Goal: Transaction & Acquisition: Purchase product/service

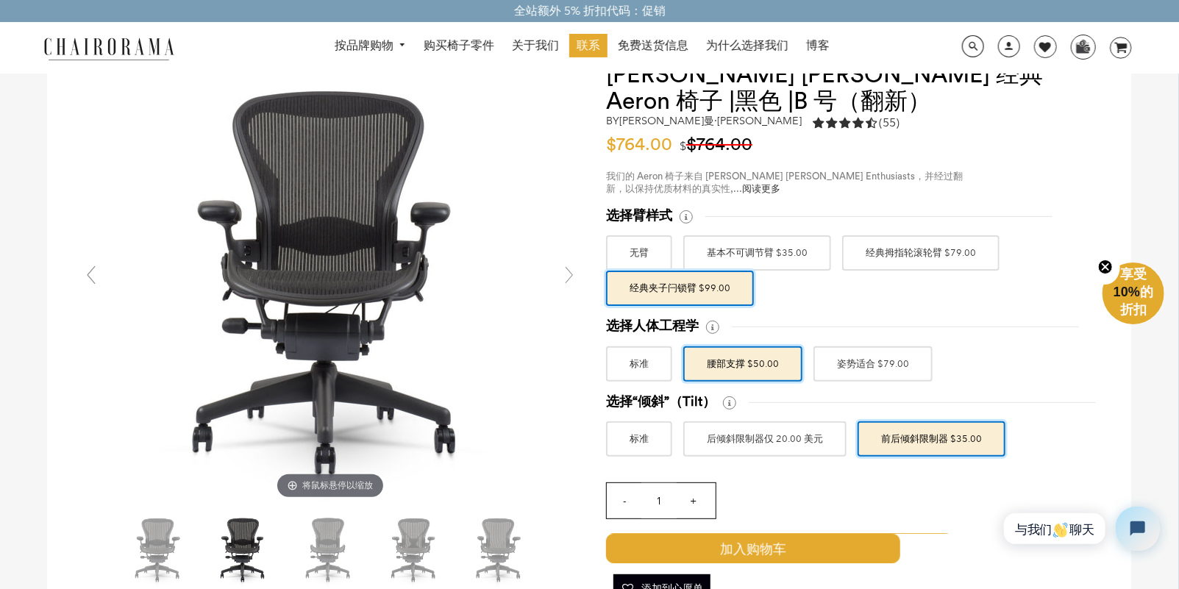
click at [762, 439] on font "后倾斜限制器仅 20.00 美元" at bounding box center [765, 439] width 116 height 26
click at [0, 0] on input "后倾斜限制器仅 20.00 美元" at bounding box center [0, 0] width 0 height 0
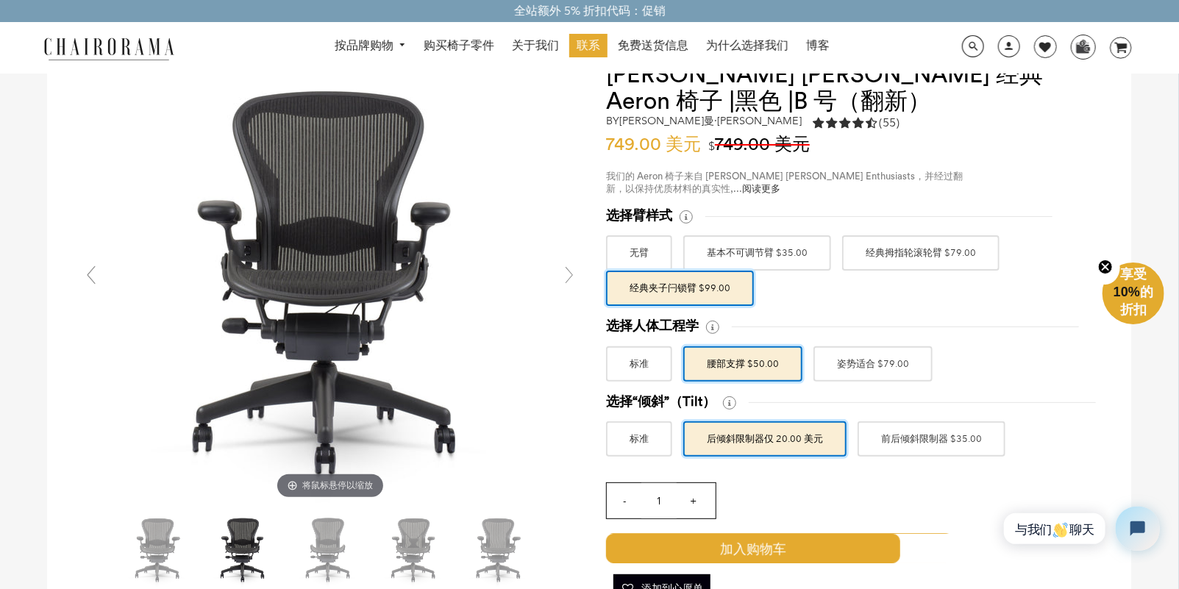
click at [819, 371] on label "姿势适合 $79.00" at bounding box center [872, 363] width 119 height 35
click at [0, 0] on input "姿势适合 $79.00" at bounding box center [0, 0] width 0 height 0
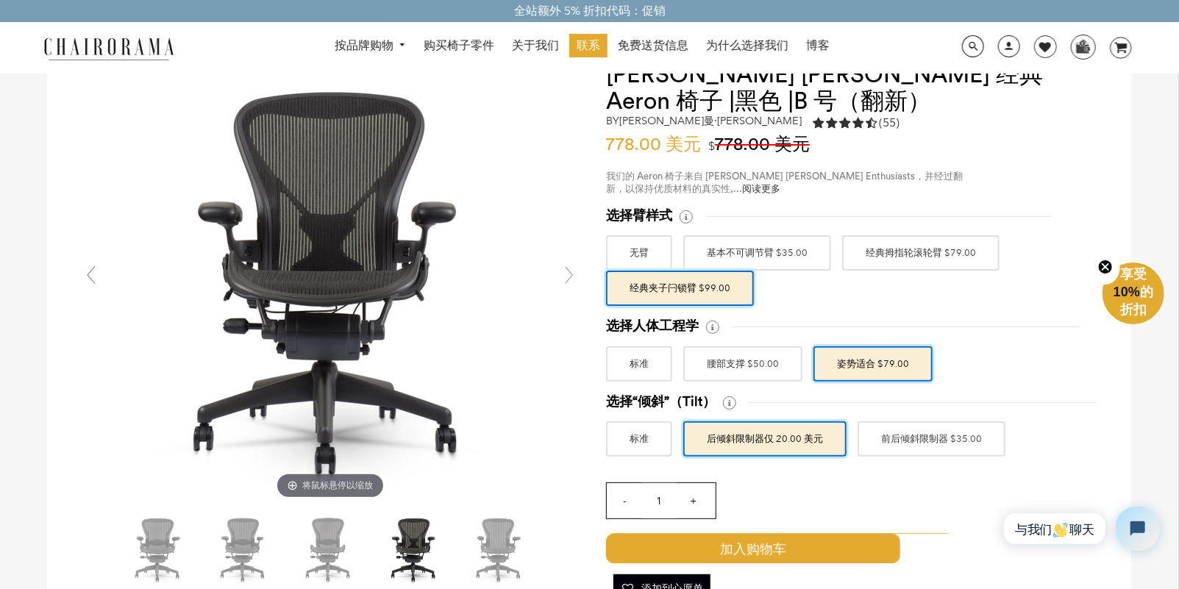
click at [751, 363] on font "腰部支撑 $50.00" at bounding box center [743, 364] width 72 height 26
click at [0, 0] on input "腰部支撑 $50.00" at bounding box center [0, 0] width 0 height 0
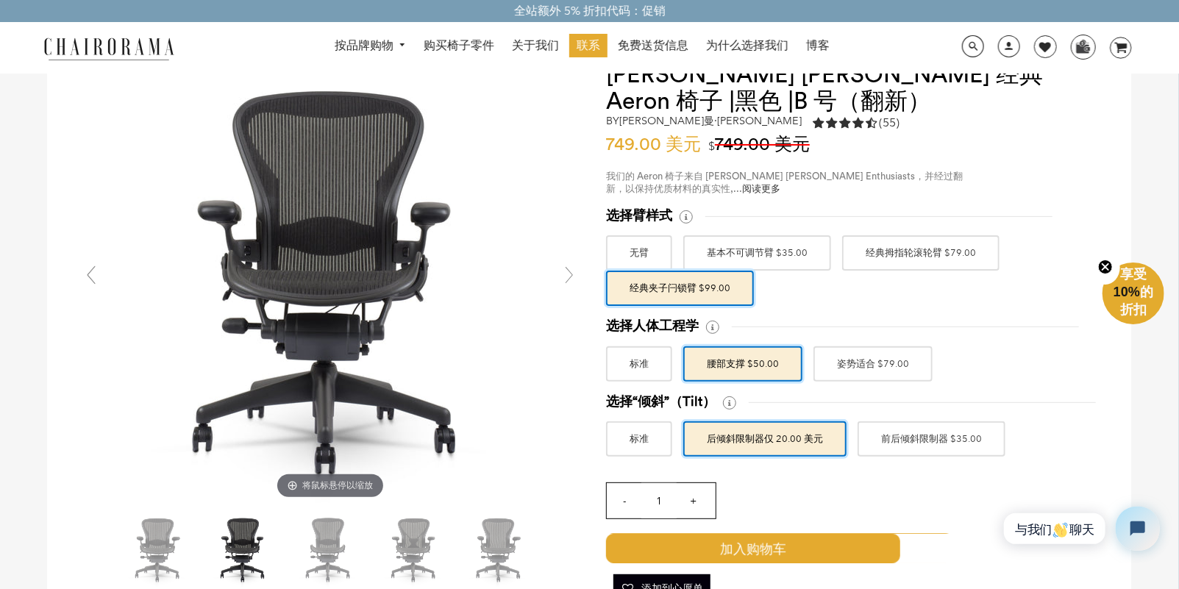
click at [837, 364] on font "姿势适合 $79.00" at bounding box center [873, 364] width 72 height 26
click at [0, 0] on input "姿势适合 $79.00" at bounding box center [0, 0] width 0 height 0
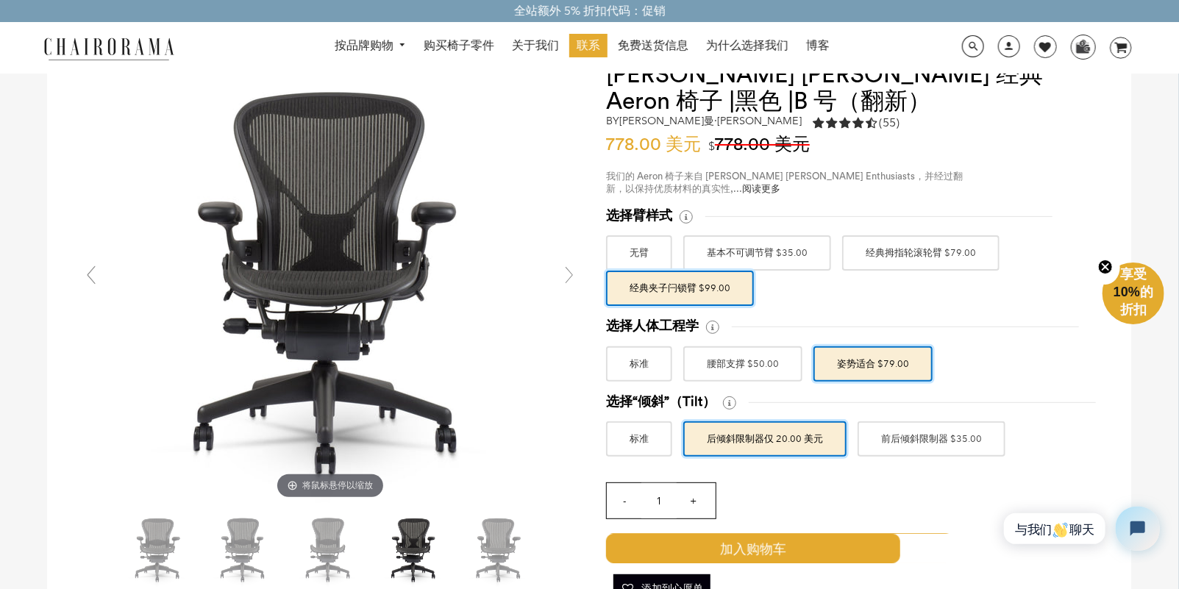
click at [780, 363] on label "腰部支撑 $50.00" at bounding box center [742, 363] width 119 height 35
click at [0, 0] on input "腰部支撑 $50.00" at bounding box center [0, 0] width 0 height 0
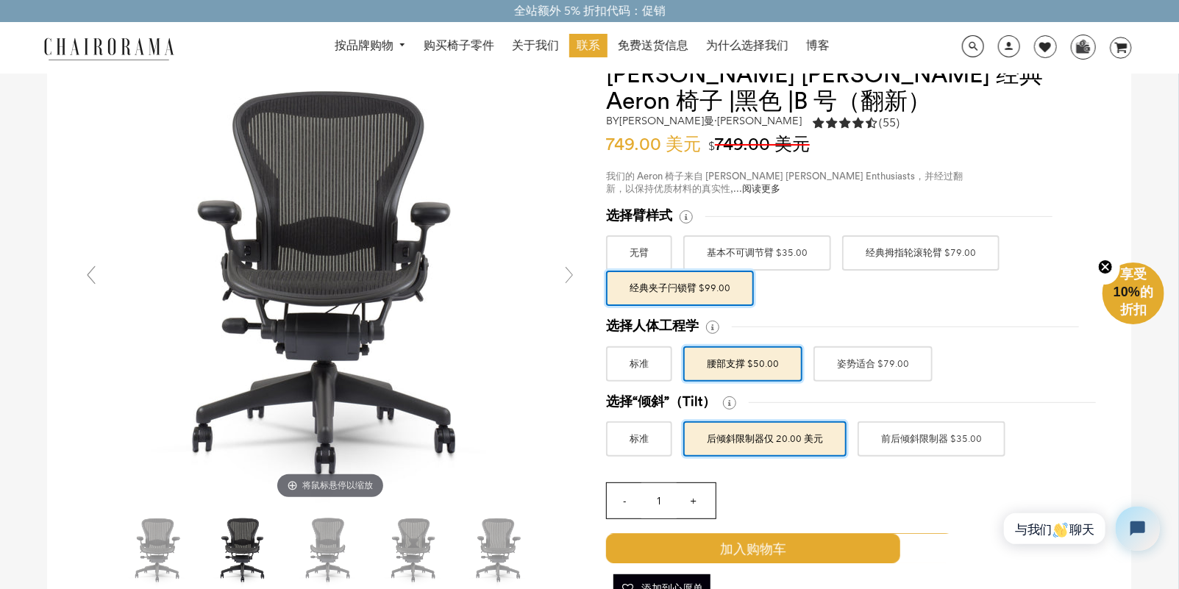
click at [865, 361] on font "姿势适合 $79.00" at bounding box center [873, 364] width 72 height 26
click at [0, 0] on input "姿势适合 $79.00" at bounding box center [0, 0] width 0 height 0
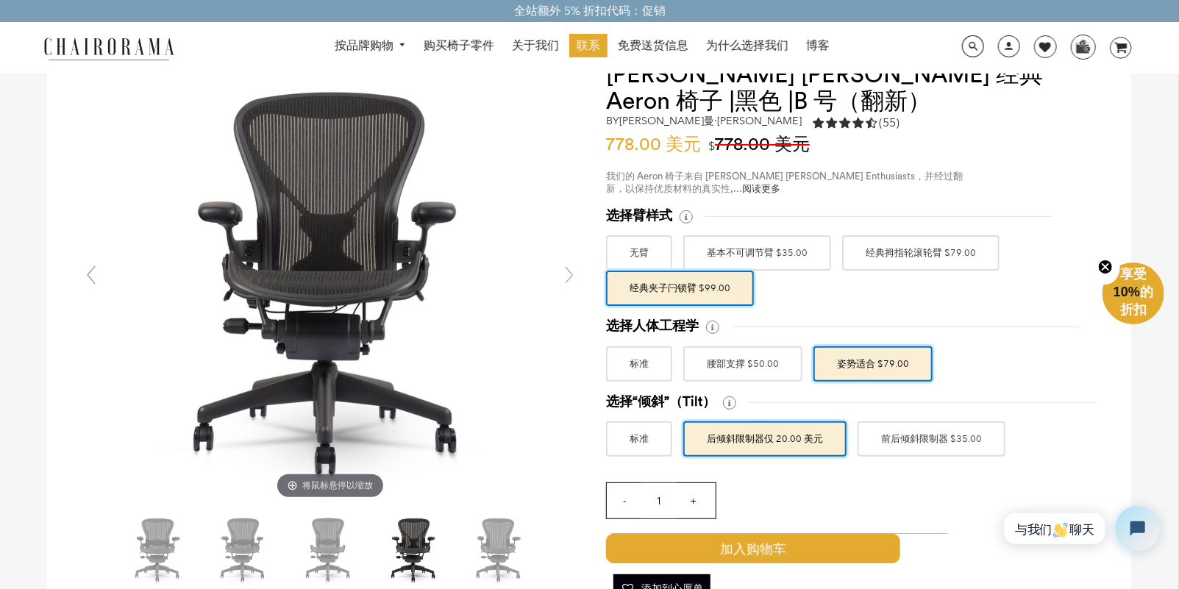
click at [765, 362] on font "腰部支撑 $50.00" at bounding box center [743, 364] width 72 height 26
click at [0, 0] on input "腰部支撑 $50.00" at bounding box center [0, 0] width 0 height 0
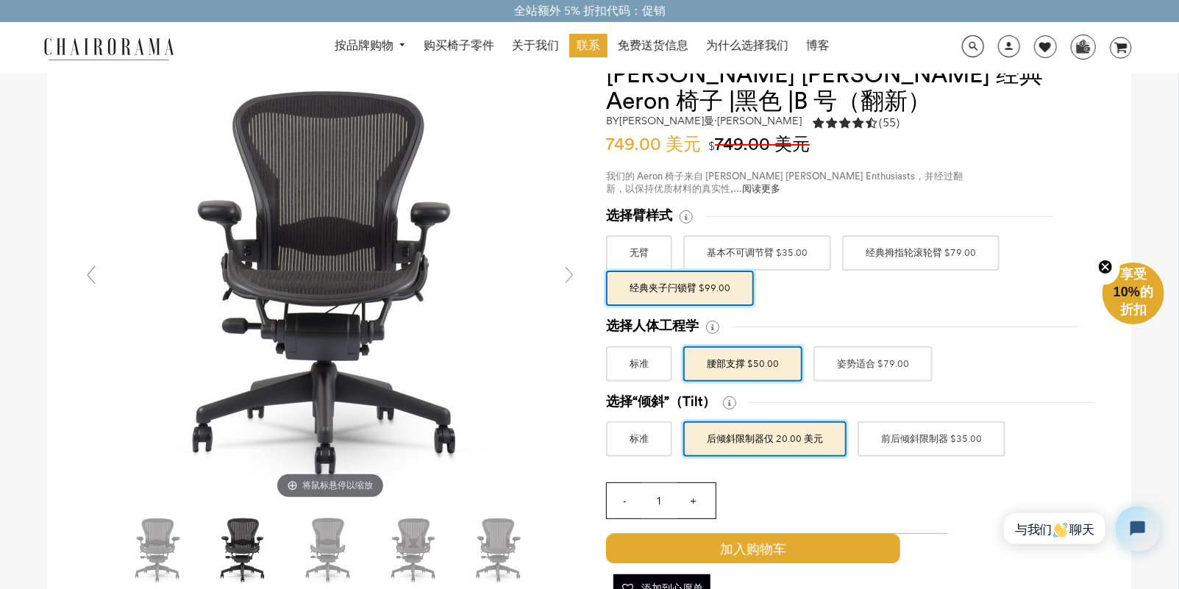
click at [857, 250] on label "经典拇指轮滚轮臂 $79.00" at bounding box center [920, 252] width 157 height 35
click at [0, 0] on input "经典拇指轮滚轮臂 $79.00" at bounding box center [0, 0] width 0 height 0
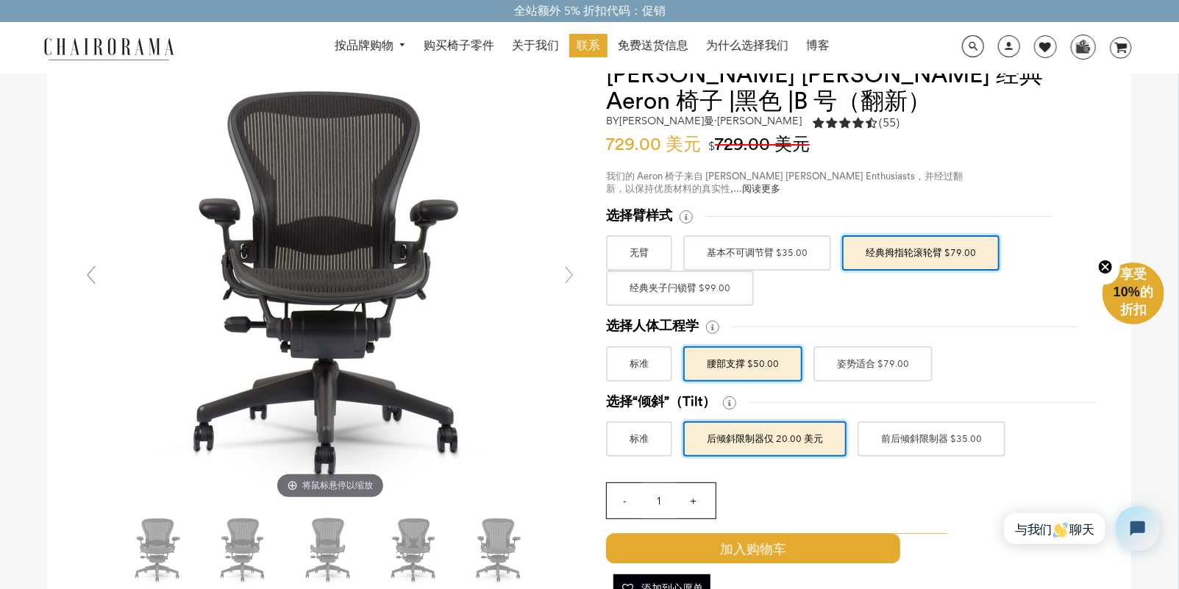
click at [784, 258] on font "基本不可调节臂 $35.00" at bounding box center [757, 253] width 101 height 26
click at [0, 0] on input "基本不可调节臂 $35.00" at bounding box center [0, 0] width 0 height 0
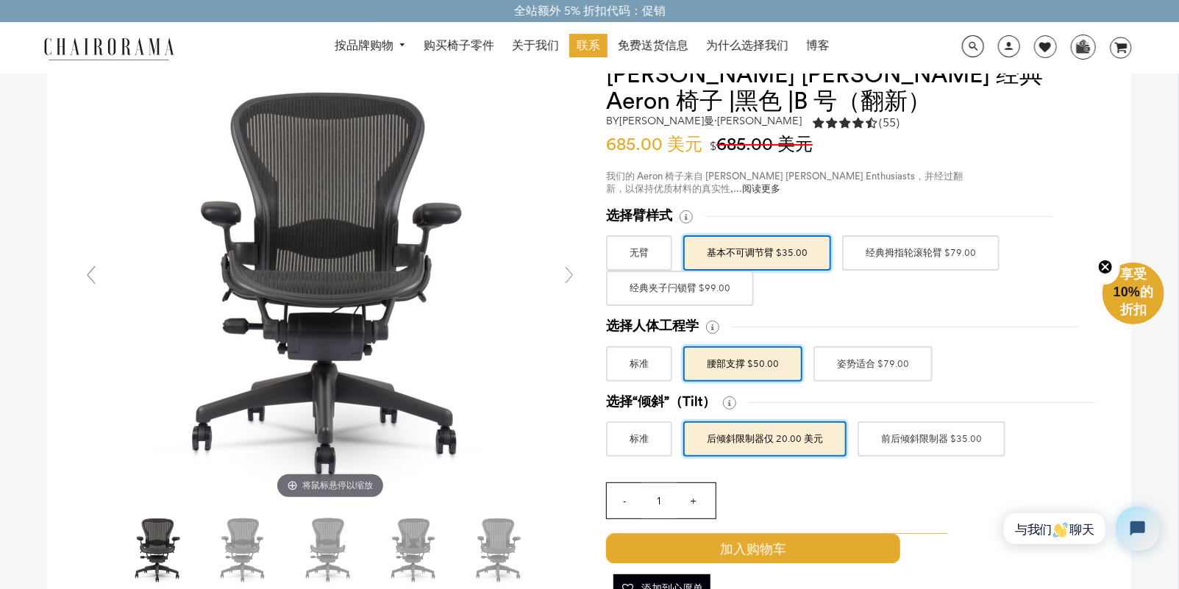
click at [654, 261] on label "无臂" at bounding box center [639, 252] width 66 height 35
click at [0, 0] on input "无臂" at bounding box center [0, 0] width 0 height 0
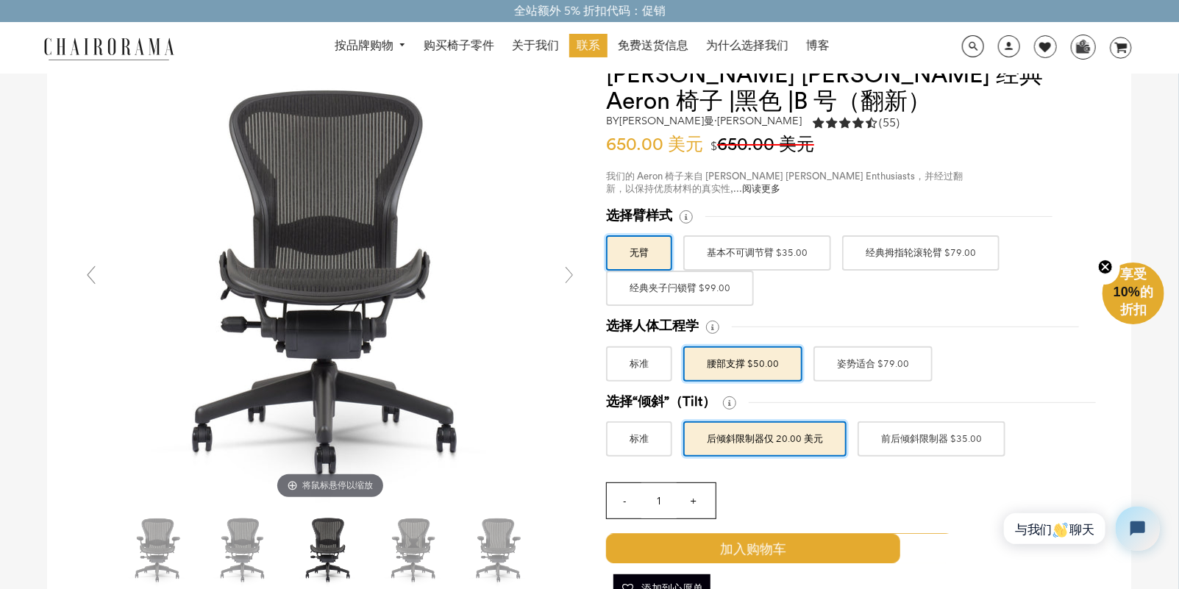
click at [714, 255] on font "基本不可调节臂 $35.00" at bounding box center [757, 253] width 101 height 26
click at [0, 0] on input "基本不可调节臂 $35.00" at bounding box center [0, 0] width 0 height 0
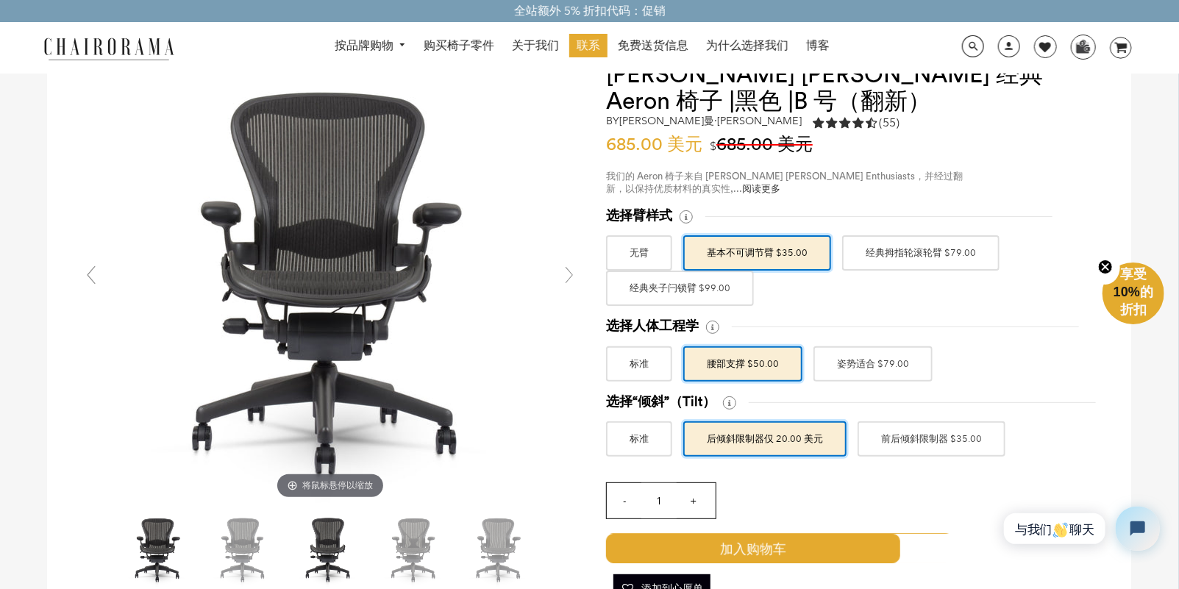
click at [879, 241] on font "经典拇指轮滚轮臂 $79.00" at bounding box center [920, 253] width 110 height 26
click at [0, 0] on input "经典拇指轮滚轮臂 $79.00" at bounding box center [0, 0] width 0 height 0
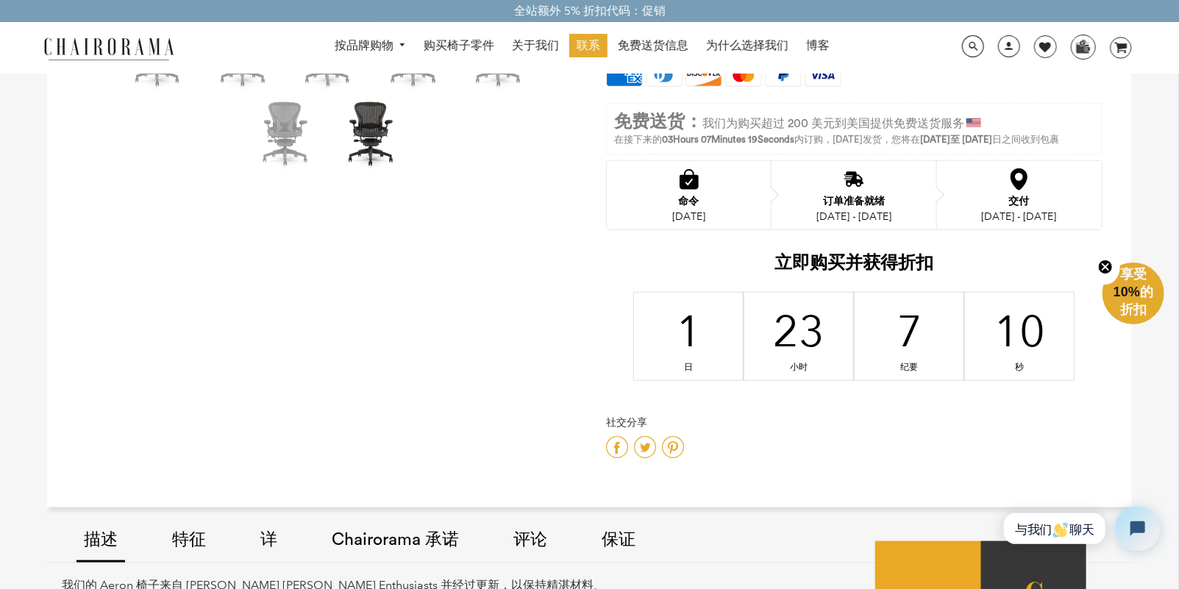
scroll to position [588, 0]
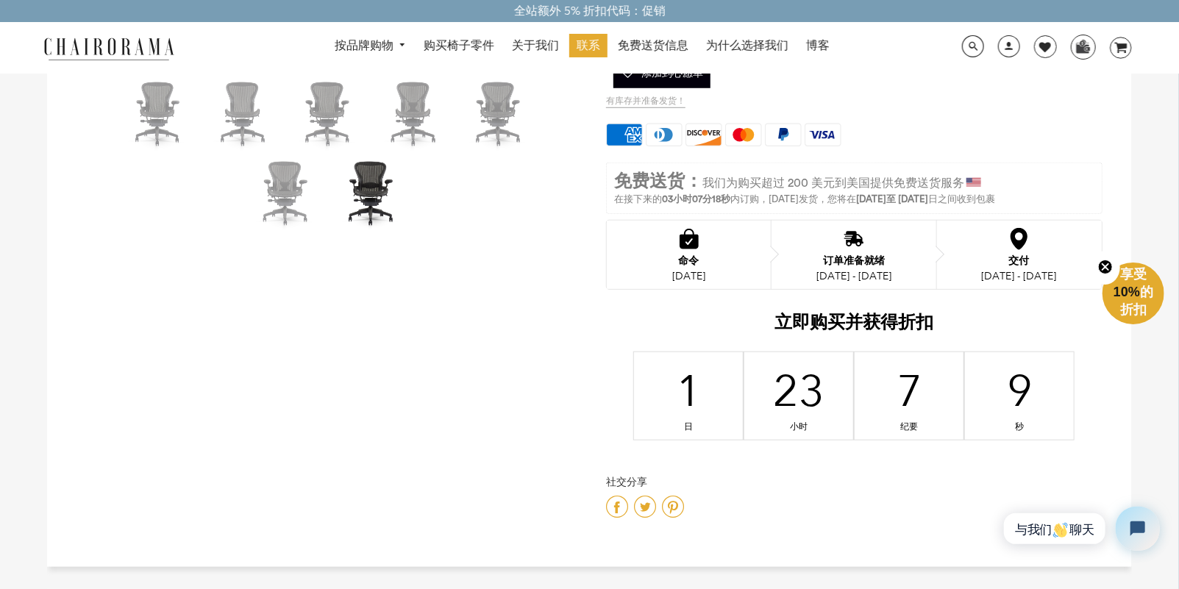
click at [745, 319] on h2 "立即购买并获得折扣" at bounding box center [854, 326] width 496 height 29
click at [743, 306] on div "选择臂样式 无臂 基本不可调节臂 $35.00 -" at bounding box center [854, 107] width 496 height 831
